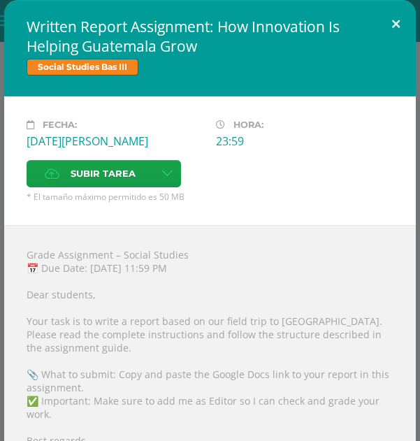
click at [390, 27] on button at bounding box center [396, 24] width 40 height 48
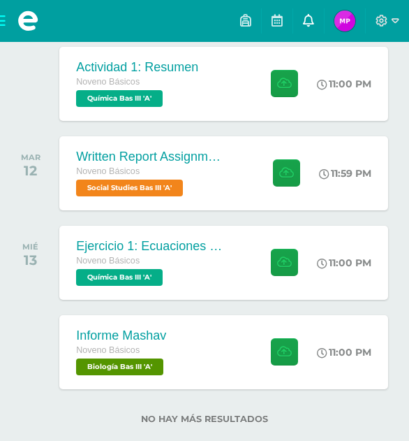
click at [313, 22] on icon at bounding box center [308, 20] width 11 height 13
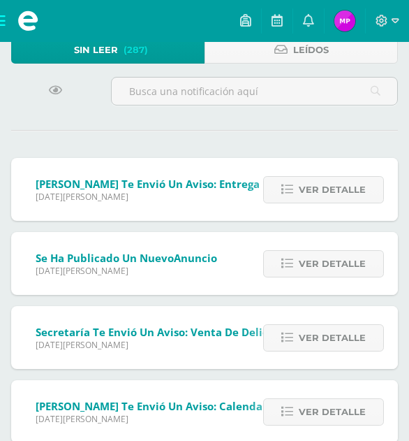
scroll to position [97, 0]
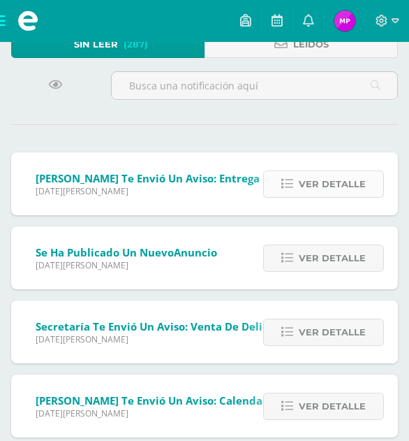
click at [302, 175] on span "Ver detalle" at bounding box center [332, 184] width 67 height 26
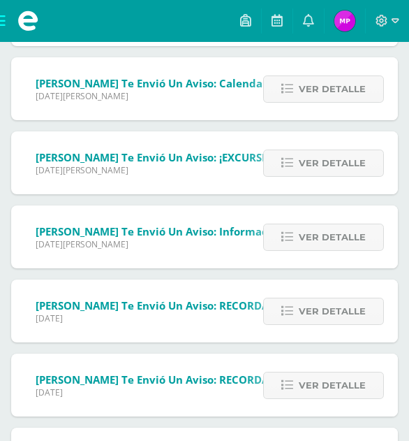
scroll to position [784, 0]
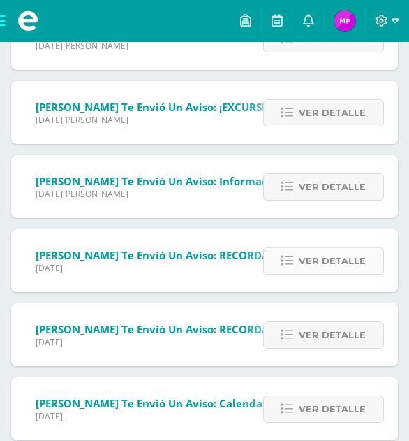
click at [311, 259] on span "Ver detalle" at bounding box center [332, 261] width 67 height 26
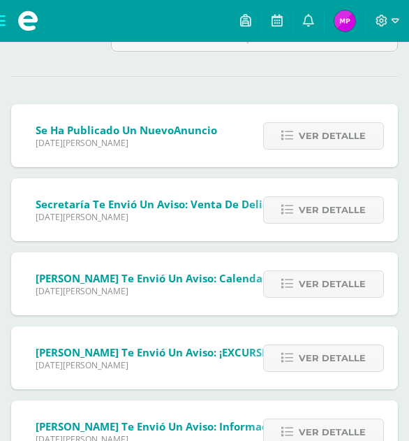
scroll to position [0, 0]
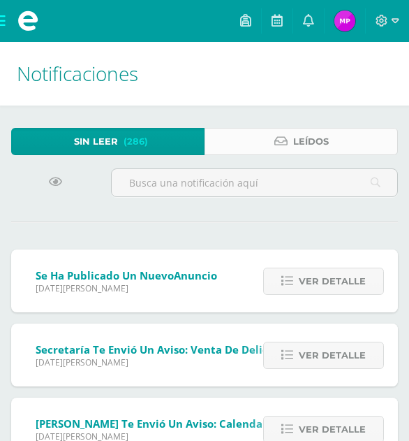
click at [235, 152] on link "Leídos" at bounding box center [302, 141] width 194 height 27
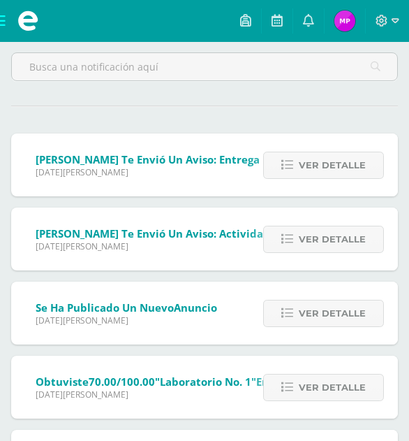
scroll to position [155, 0]
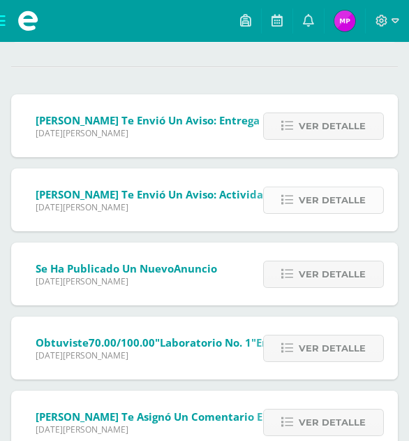
click at [325, 195] on span "Ver detalle" at bounding box center [332, 200] width 67 height 26
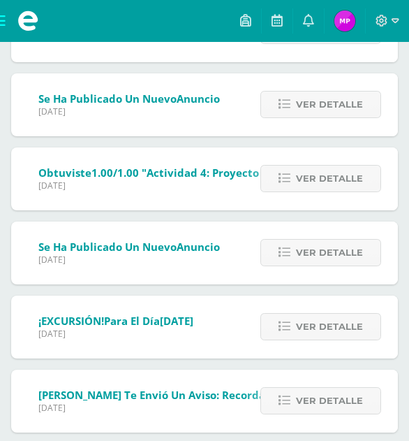
scroll to position [2004, 0]
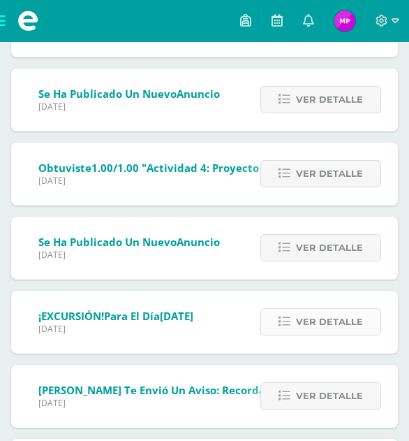
click at [340, 321] on span "Ver detalle" at bounding box center [329, 322] width 67 height 26
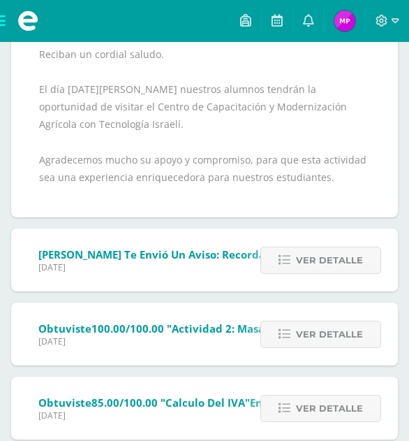
scroll to position [2122, 0]
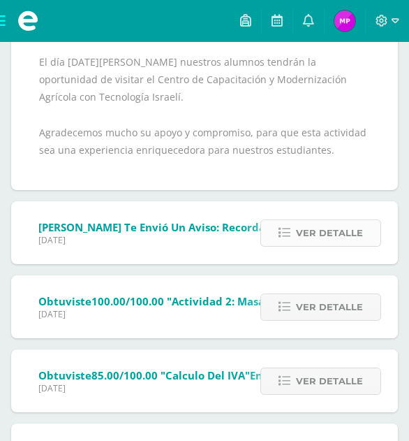
click at [317, 238] on span "Ver detalle" at bounding box center [329, 233] width 67 height 26
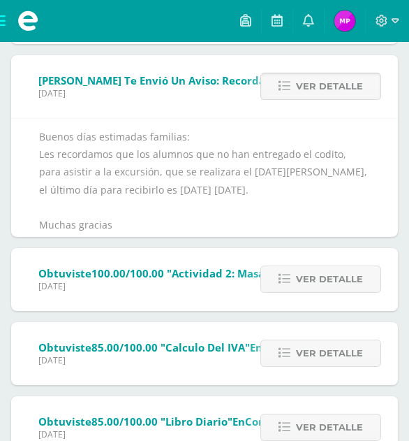
scroll to position [2091, 0]
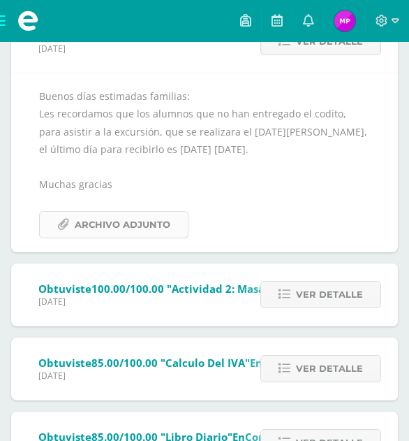
click at [161, 224] on span "Archivo Adjunto" at bounding box center [123, 225] width 96 height 26
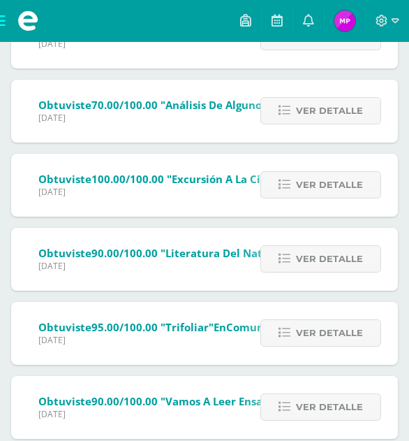
scroll to position [3392, 0]
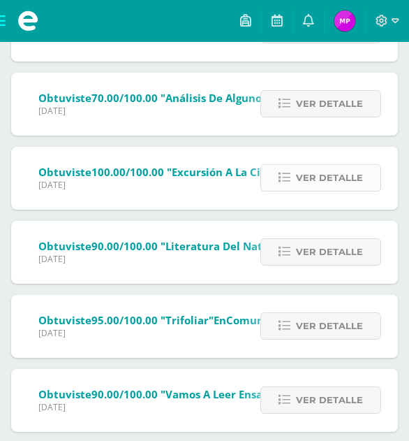
click at [295, 180] on link "Ver detalle" at bounding box center [321, 177] width 121 height 27
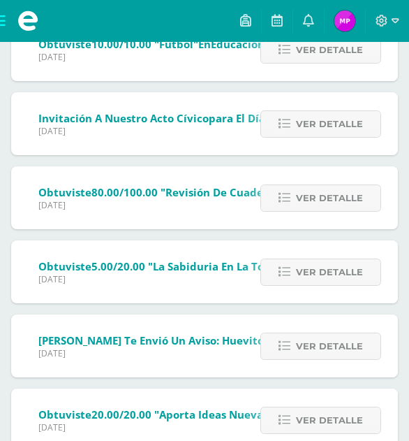
scroll to position [2607, 0]
